Goal: Task Accomplishment & Management: Complete application form

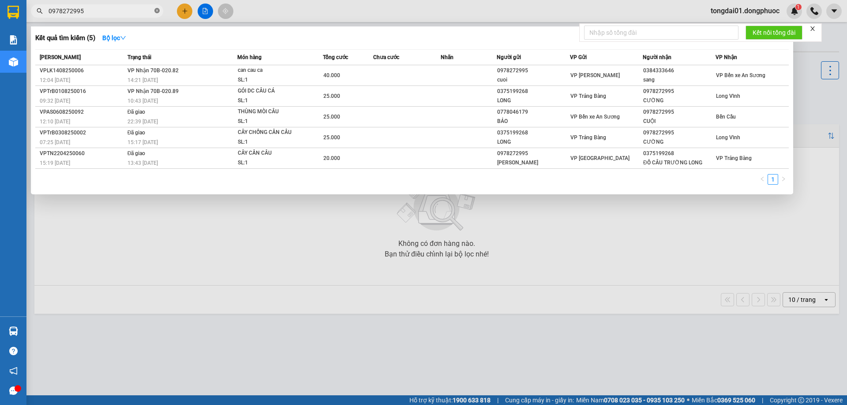
click at [157, 11] on icon "close-circle" at bounding box center [156, 10] width 5 height 5
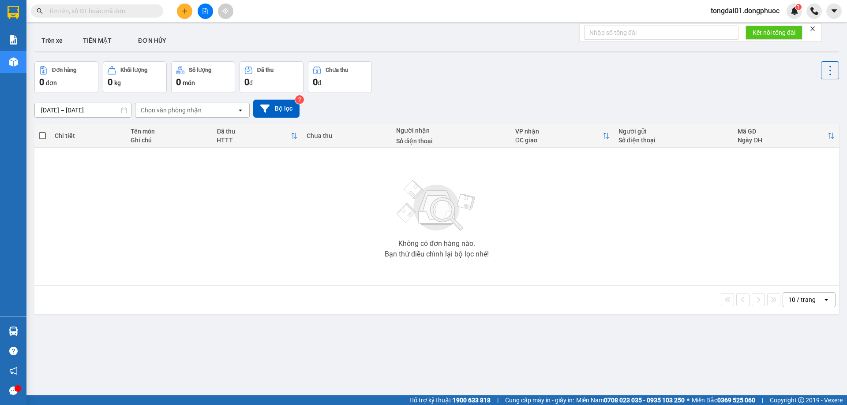
click at [122, 12] on input "text" at bounding box center [101, 11] width 104 height 10
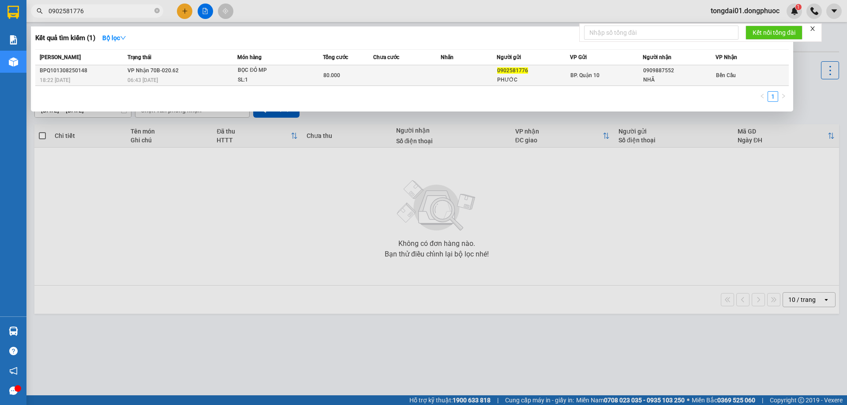
type input "0902581776"
click at [270, 76] on div "SL: 1" at bounding box center [271, 80] width 66 height 10
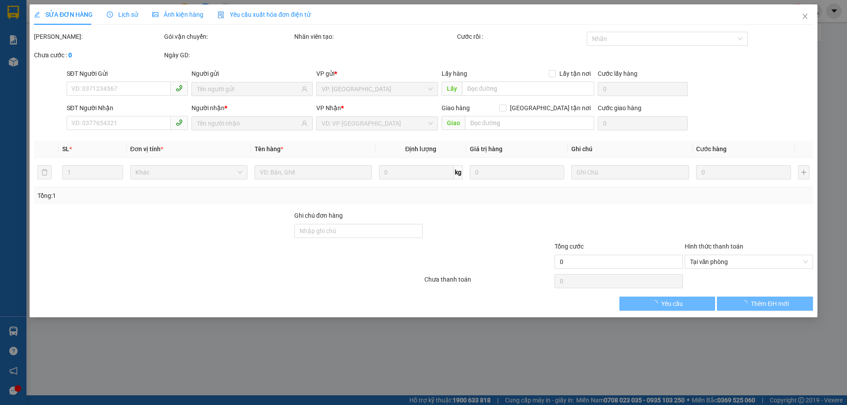
type input "0902581776"
type input "PHƯỚC"
type input "0909887552"
type input "NHÃ"
type input "80.000"
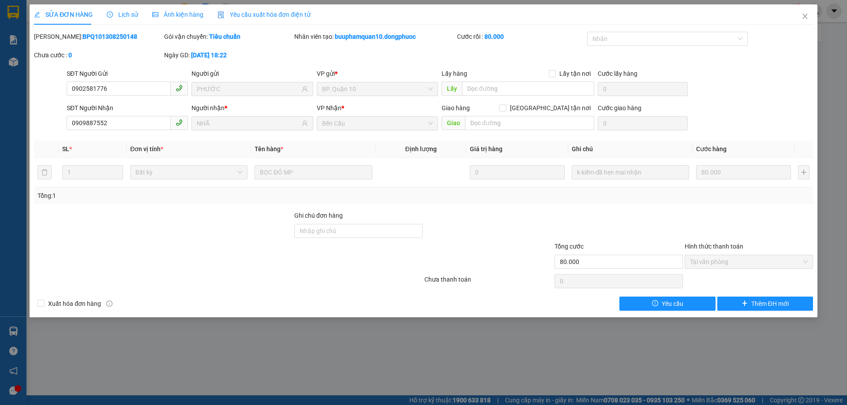
click at [135, 9] on div "Lịch sử" at bounding box center [122, 14] width 31 height 20
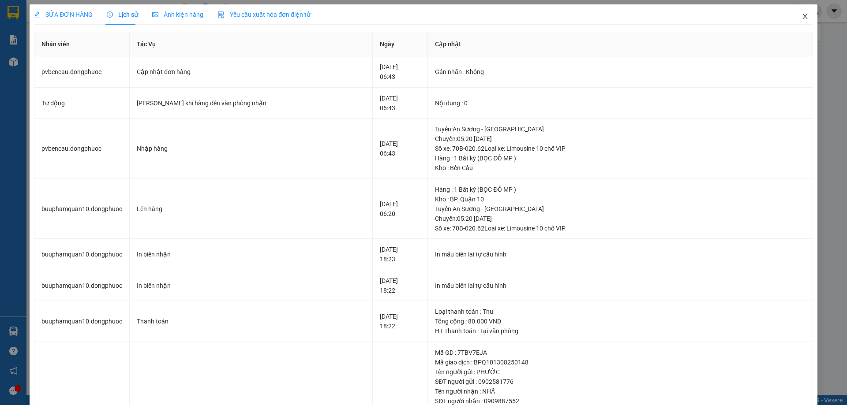
click at [802, 18] on icon "close" at bounding box center [804, 16] width 5 height 5
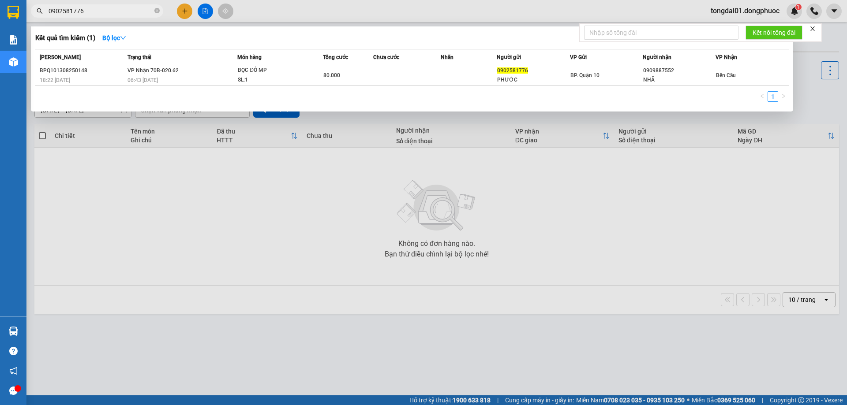
drag, startPoint x: 132, startPoint y: 15, endPoint x: 44, endPoint y: 14, distance: 88.2
click at [44, 14] on span "0902581776" at bounding box center [97, 10] width 132 height 13
paste input "585747447"
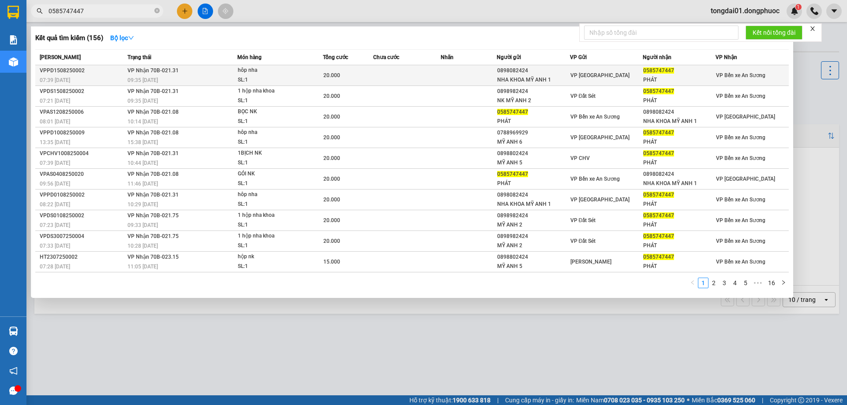
type input "0585747447"
click at [127, 67] on span "VP Nhận 70B-021.31" at bounding box center [152, 70] width 51 height 7
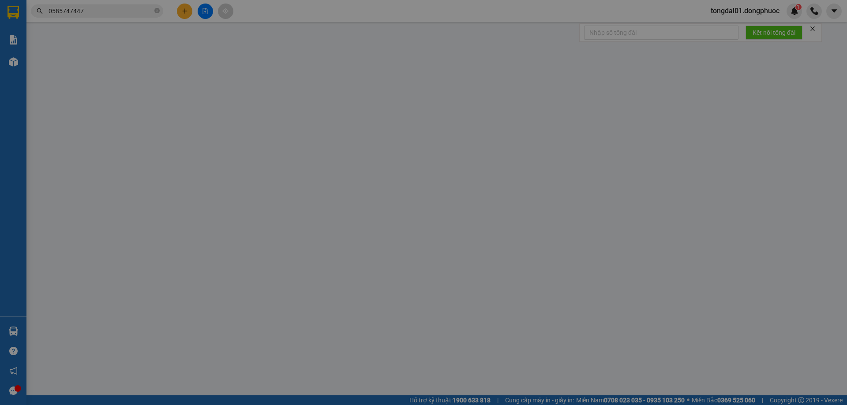
type input "0898082424"
type input "NHA KHOA MỸ ANH 1"
type input "0585747447"
type input "PHÁT"
type input "20.000"
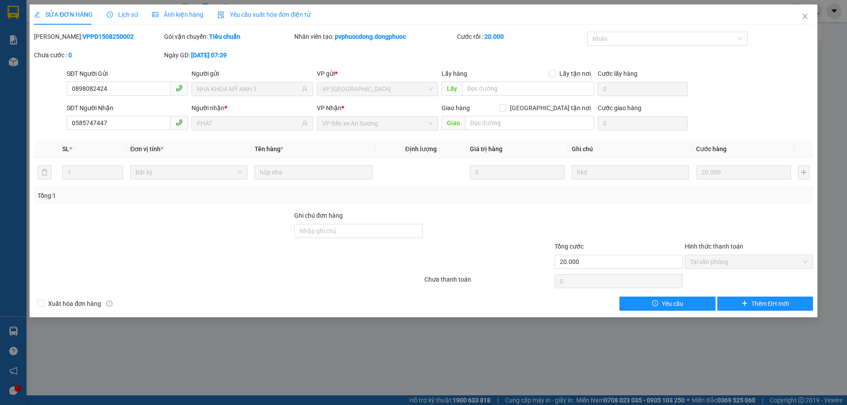
click at [122, 14] on span "Lịch sử" at bounding box center [122, 14] width 31 height 7
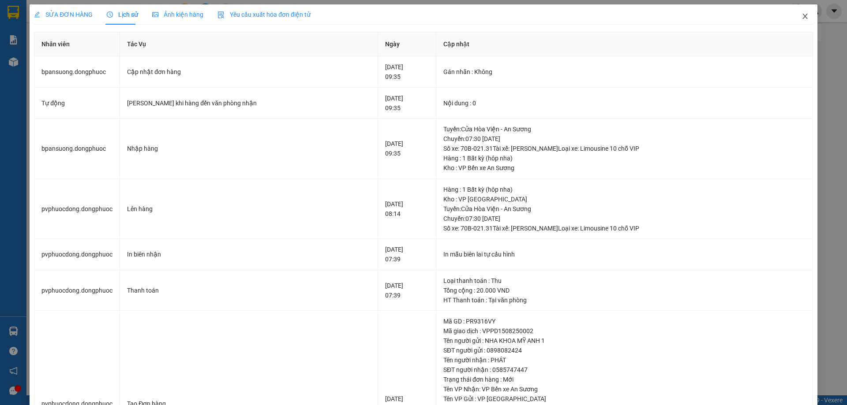
click at [800, 22] on span "Close" at bounding box center [805, 16] width 25 height 25
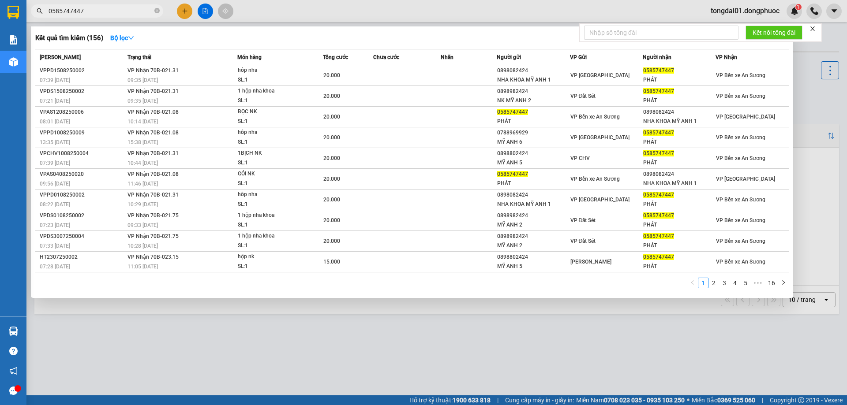
click at [133, 13] on input "0585747447" at bounding box center [101, 11] width 104 height 10
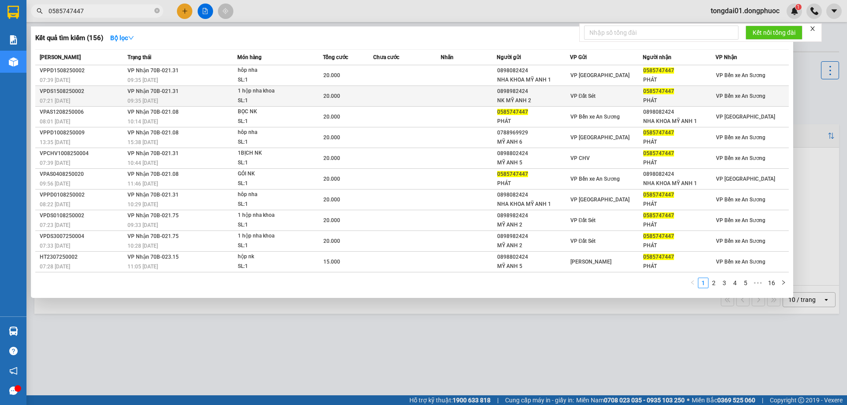
click at [165, 101] on div "09:35 [DATE]" at bounding box center [182, 101] width 110 height 10
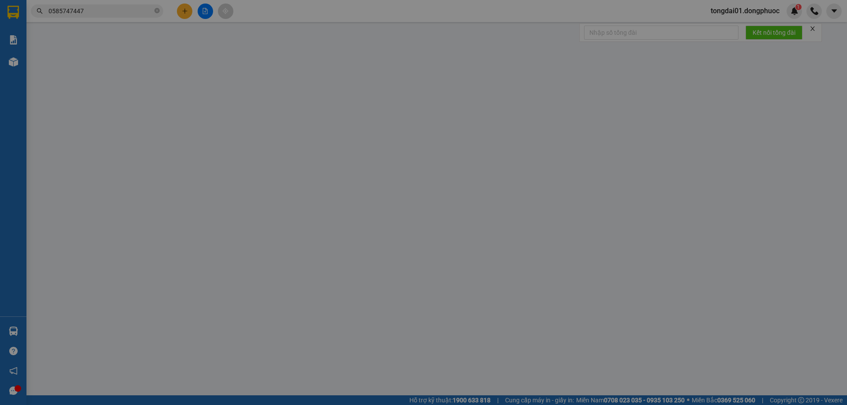
type input "0898982424"
type input "NK MỸ ANH 2"
type input "0585747447"
type input "PHÁT"
type input "20.000"
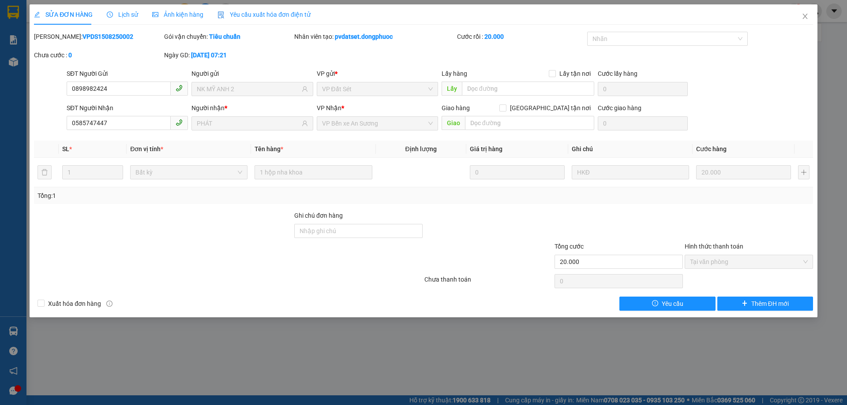
click at [136, 16] on div "SỬA ĐƠN HÀNG Lịch sử Ảnh kiện hàng Yêu cầu xuất hóa đơn điện tử" at bounding box center [172, 14] width 277 height 20
click at [132, 15] on span "Lịch sử" at bounding box center [122, 14] width 31 height 7
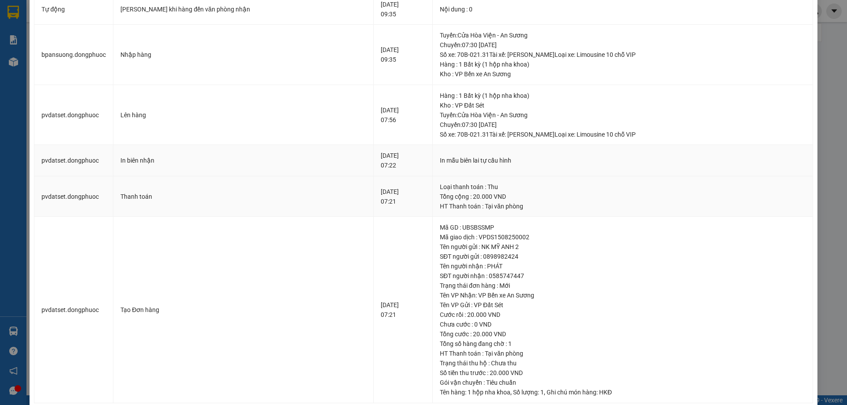
scroll to position [109, 0]
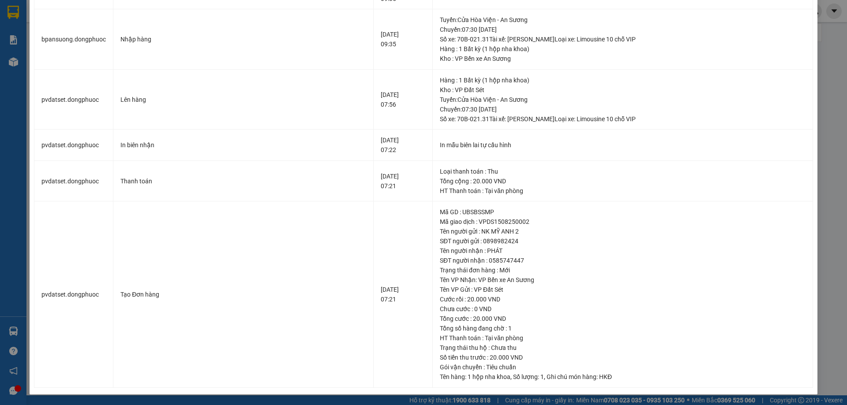
click at [822, 38] on div "SỬA ĐƠN HÀNG Lịch sử Ảnh kiện hàng Yêu cầu xuất hóa đơn điện tử Total Paid Fee …" at bounding box center [423, 202] width 847 height 405
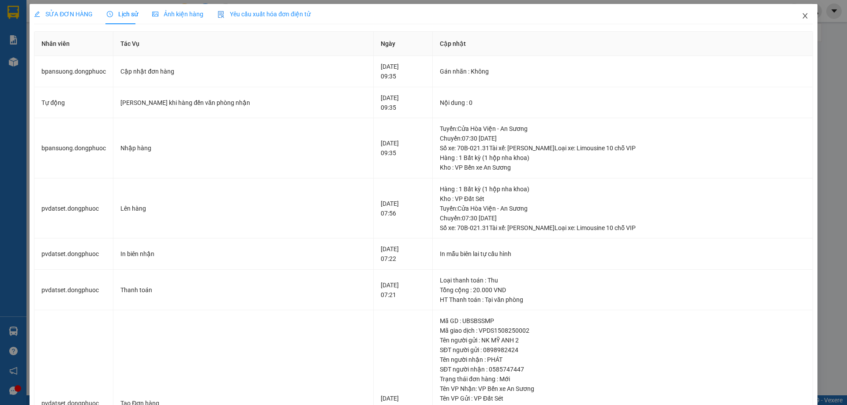
scroll to position [0, 0]
click at [801, 22] on span "Close" at bounding box center [805, 16] width 25 height 25
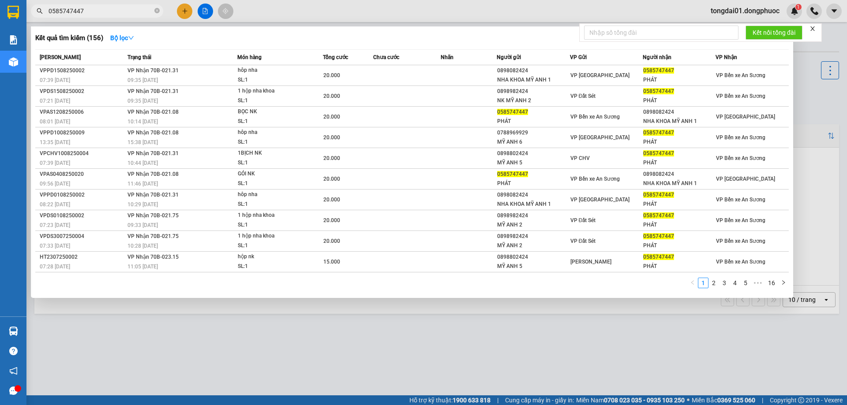
click at [119, 13] on input "0585747447" at bounding box center [101, 11] width 104 height 10
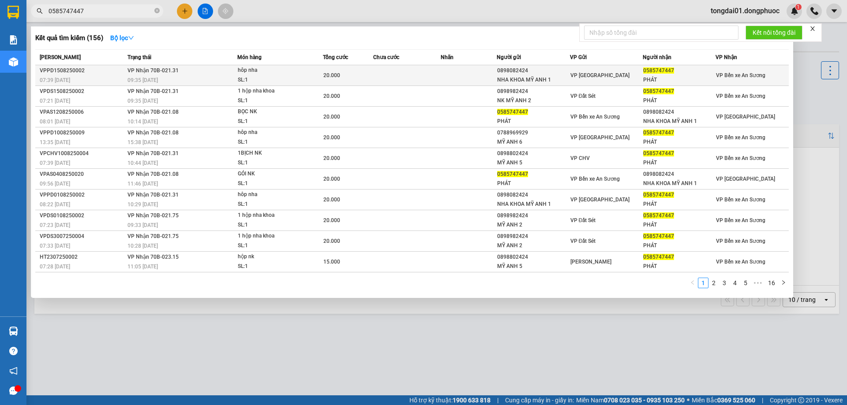
click at [192, 71] on td "VP Nhận 70B-021.31 09:35 [DATE]" at bounding box center [181, 75] width 112 height 21
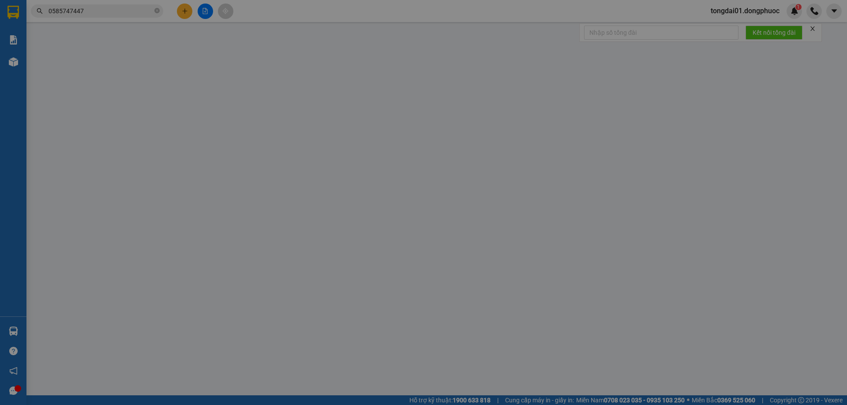
type input "0898082424"
type input "NHA KHOA MỸ ANH 1"
type input "0585747447"
type input "PHÁT"
type input "20.000"
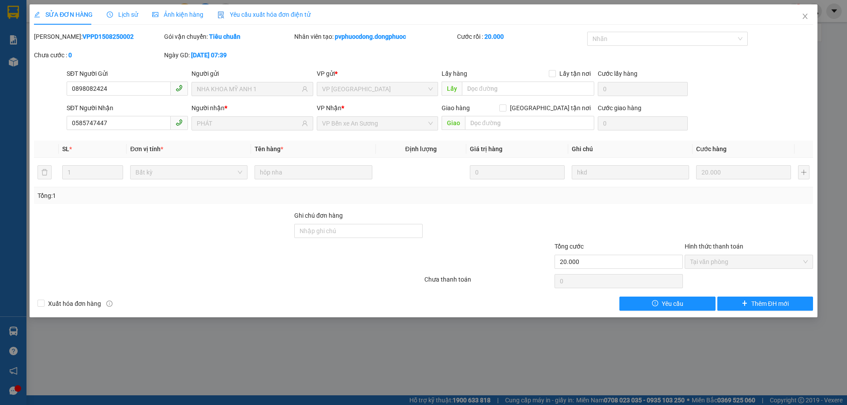
click at [134, 16] on span "Lịch sử" at bounding box center [122, 14] width 31 height 7
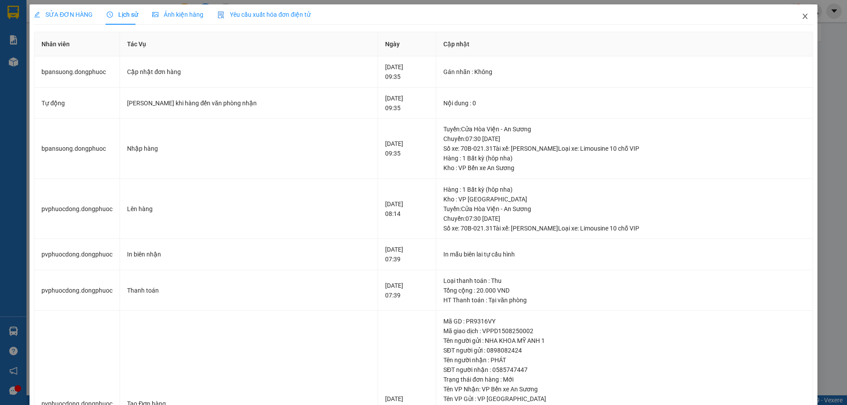
click at [801, 18] on icon "close" at bounding box center [804, 16] width 7 height 7
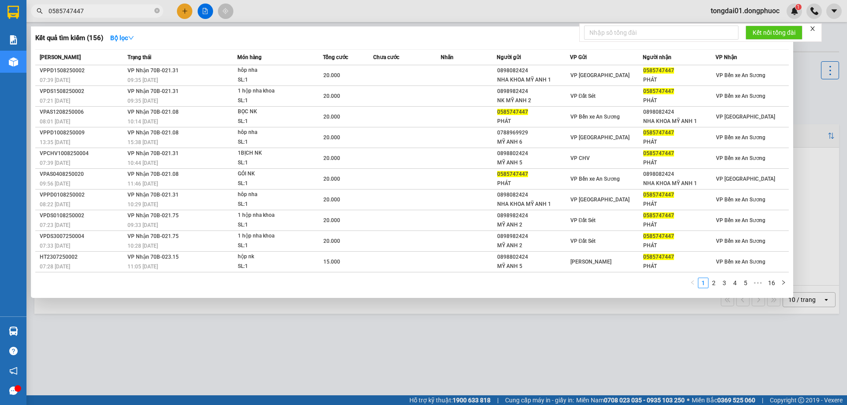
click at [127, 5] on span "0585747447" at bounding box center [97, 10] width 132 height 13
click at [125, 13] on input "0585747447" at bounding box center [101, 11] width 104 height 10
click at [245, 330] on div at bounding box center [423, 202] width 847 height 405
click at [107, 6] on span "0585747447" at bounding box center [97, 10] width 132 height 13
click at [102, 9] on input "0585747447" at bounding box center [101, 11] width 104 height 10
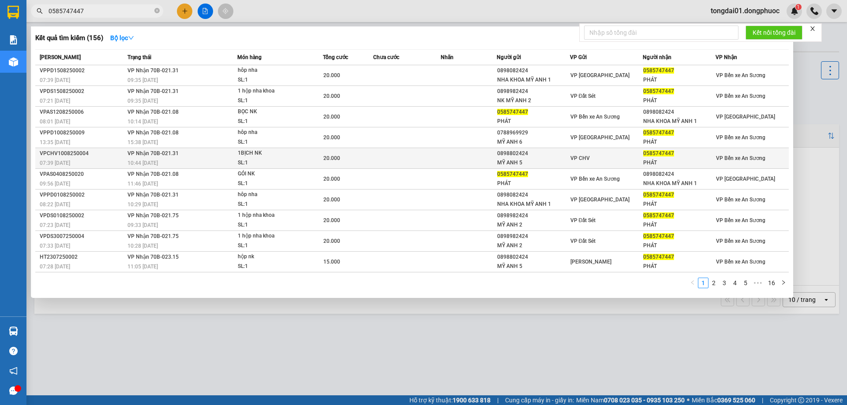
click at [372, 160] on div "20.000" at bounding box center [348, 158] width 50 height 10
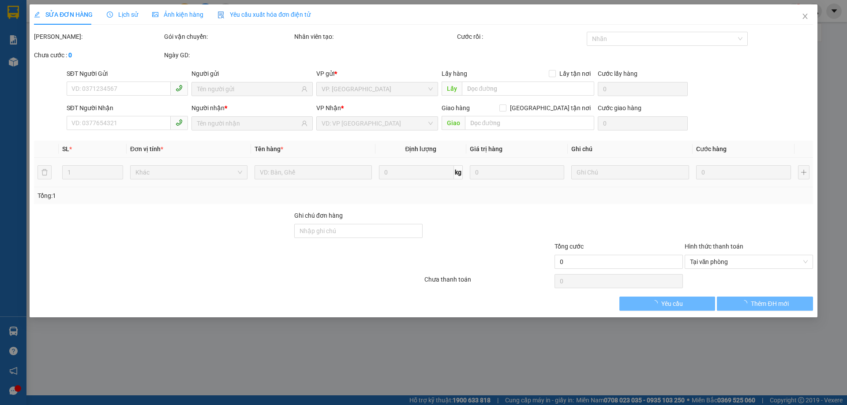
type input "0898802424"
type input "MỸ ANH 5"
type input "0585747447"
type input "PHÁT"
type input "20.000"
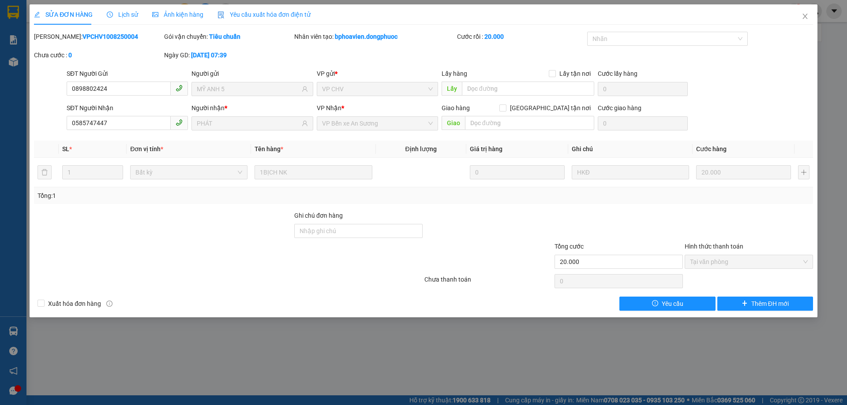
click at [131, 19] on div "Lịch sử" at bounding box center [122, 15] width 31 height 10
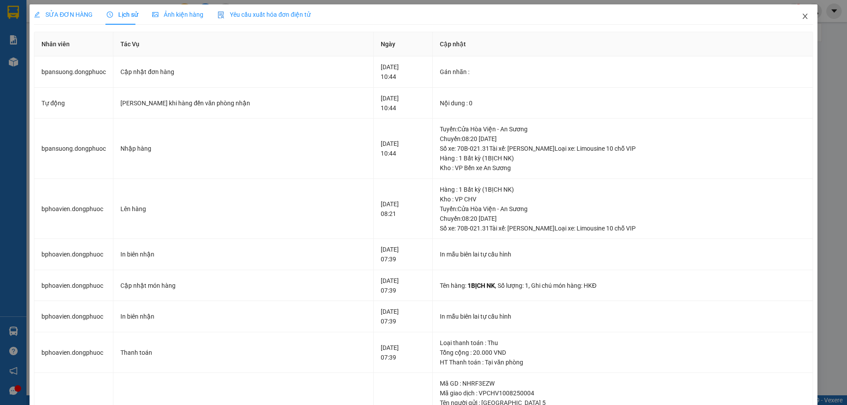
click at [801, 17] on icon "close" at bounding box center [804, 16] width 7 height 7
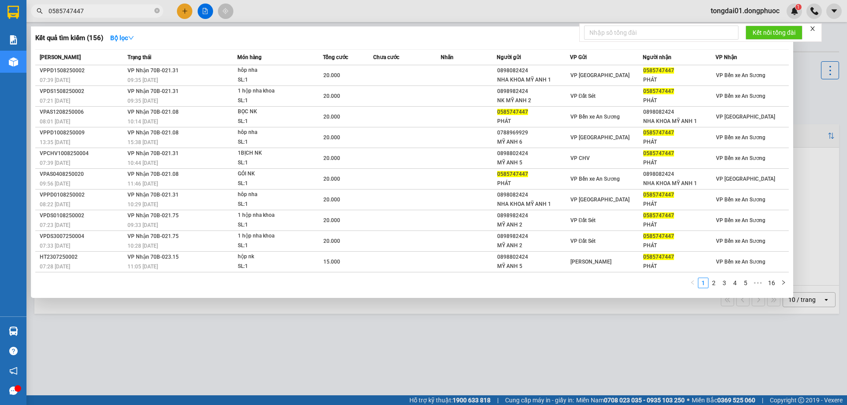
click at [103, 11] on input "0585747447" at bounding box center [101, 11] width 104 height 10
drag, startPoint x: 102, startPoint y: 12, endPoint x: 32, endPoint y: 13, distance: 69.7
click at [32, 13] on span "0585747447" at bounding box center [97, 10] width 132 height 13
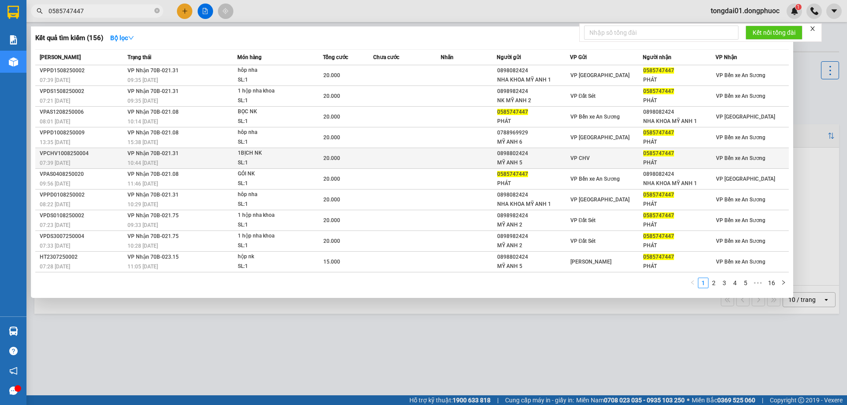
click at [419, 152] on td at bounding box center [406, 158] width 67 height 21
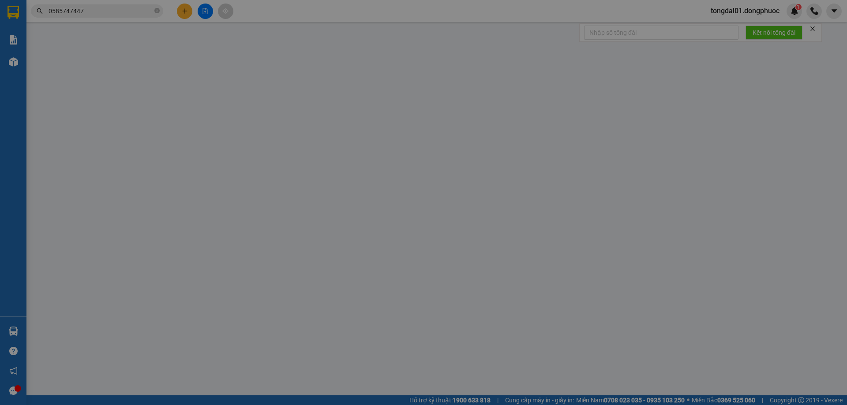
type input "0898802424"
type input "MỸ ANH 5"
type input "0585747447"
type input "PHÁT"
type input "20.000"
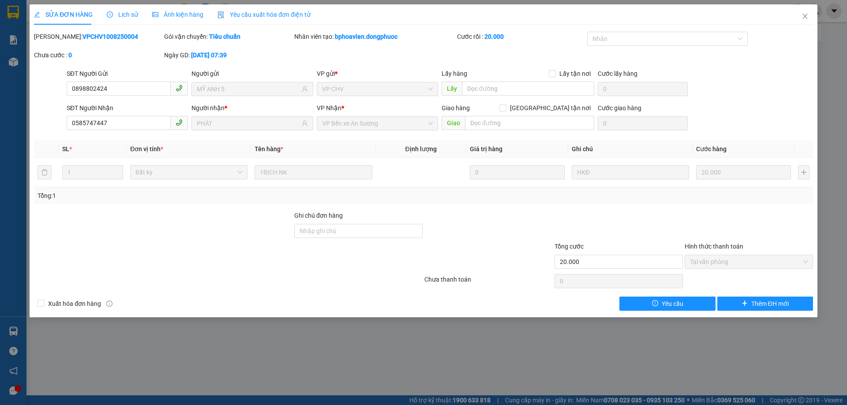
click at [126, 17] on span "Lịch sử" at bounding box center [122, 14] width 31 height 7
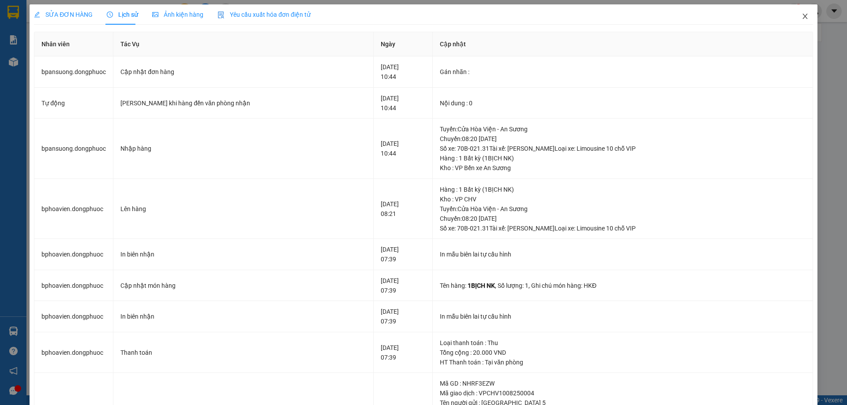
drag, startPoint x: 802, startPoint y: 15, endPoint x: 686, endPoint y: 33, distance: 117.5
click at [801, 15] on icon "close" at bounding box center [804, 16] width 7 height 7
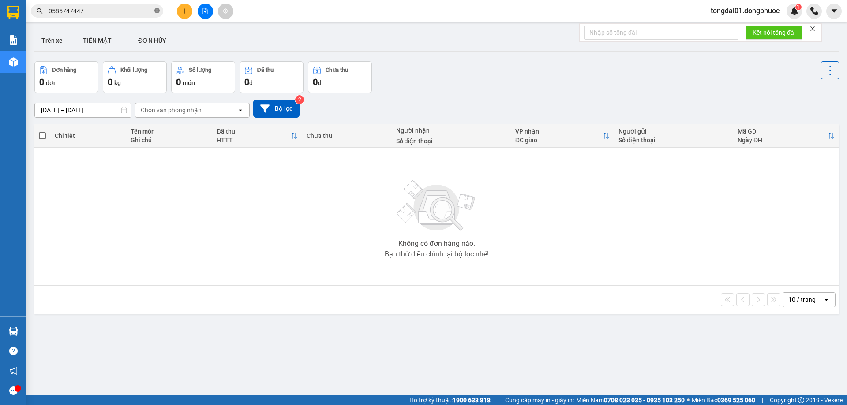
click at [158, 13] on icon "close-circle" at bounding box center [156, 10] width 5 height 5
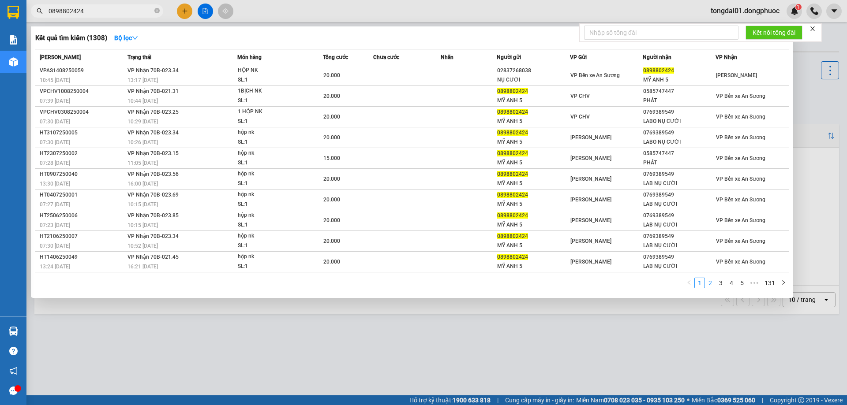
type input "0898802424"
click at [710, 288] on li "2" at bounding box center [710, 283] width 11 height 11
click at [721, 285] on link "3" at bounding box center [721, 283] width 10 height 10
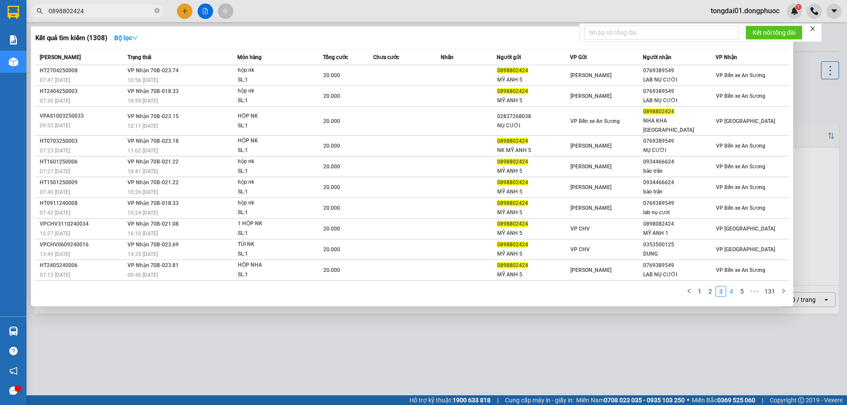
click at [734, 287] on link "4" at bounding box center [731, 292] width 10 height 10
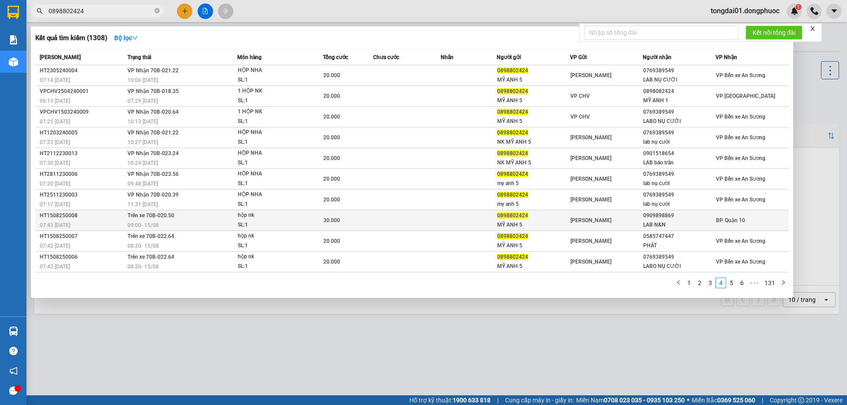
click at [444, 213] on td at bounding box center [469, 220] width 56 height 21
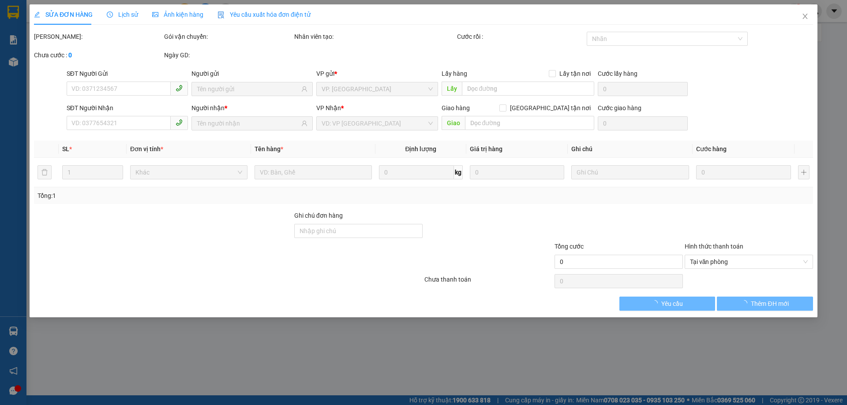
type input "0898802424"
type input "MỸ ANH 5"
type input "0909898869"
type input "LAB N&N"
type input "30.000"
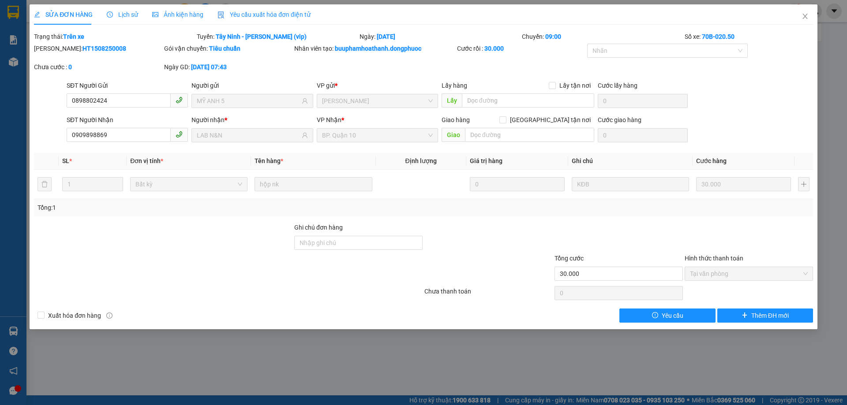
click at [127, 11] on span "Lịch sử" at bounding box center [122, 14] width 31 height 7
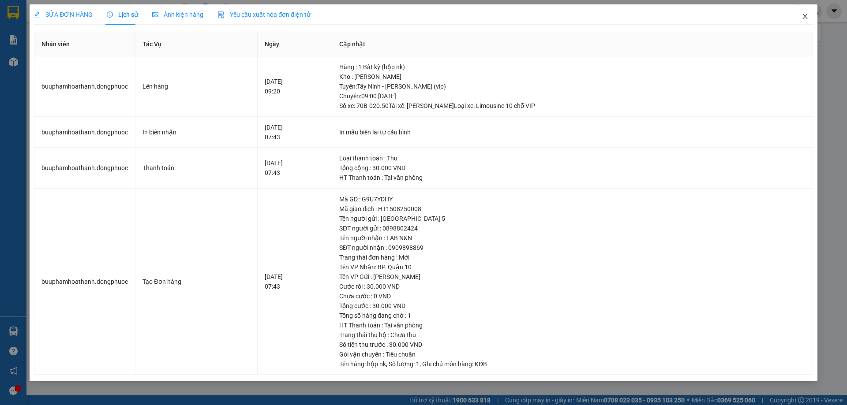
click at [807, 23] on span "Close" at bounding box center [805, 16] width 25 height 25
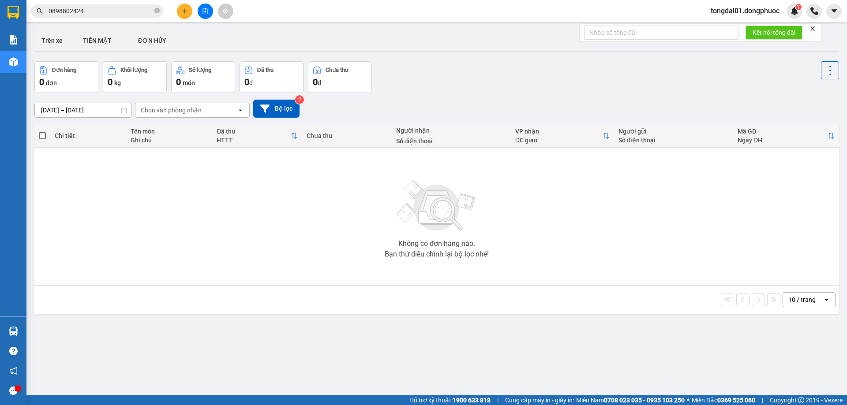
click at [138, 15] on input "0898802424" at bounding box center [101, 11] width 104 height 10
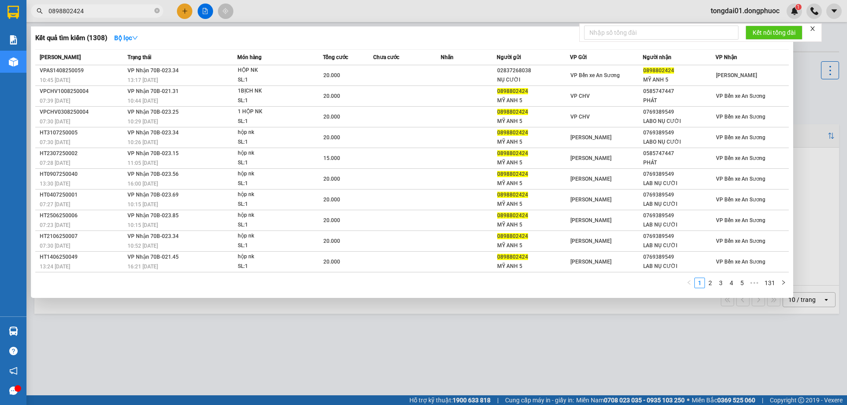
click at [160, 11] on span "0898802424" at bounding box center [97, 10] width 132 height 13
